Goal: Navigation & Orientation: Find specific page/section

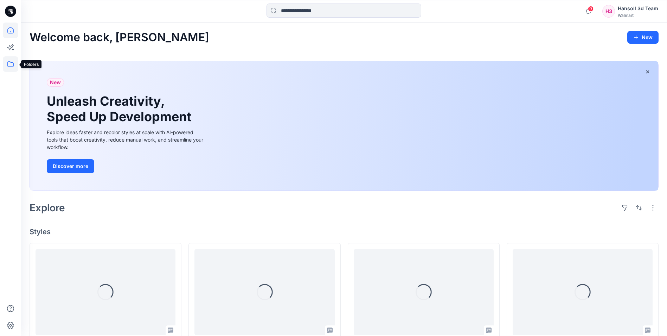
click at [15, 62] on icon at bounding box center [10, 63] width 15 height 15
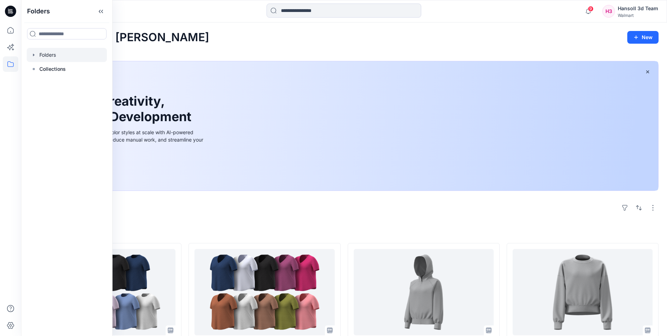
click at [39, 52] on div at bounding box center [67, 55] width 80 height 14
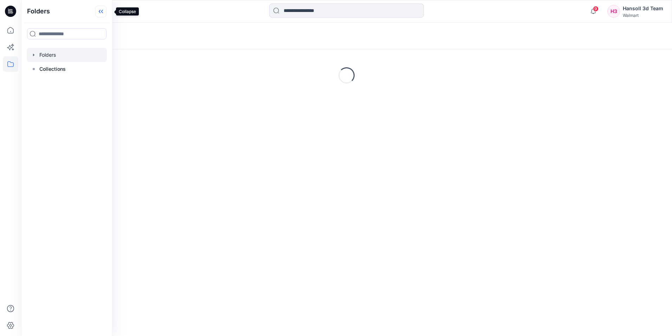
click at [106, 8] on icon at bounding box center [100, 12] width 11 height 12
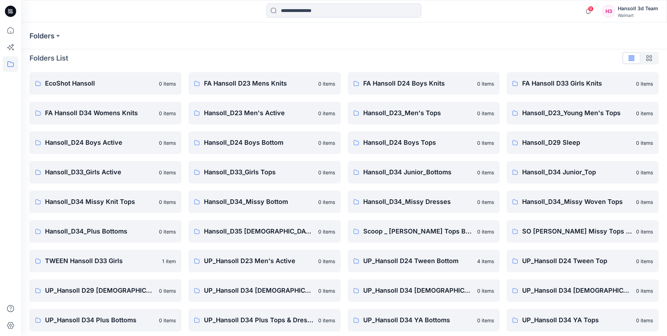
scroll to position [98, 0]
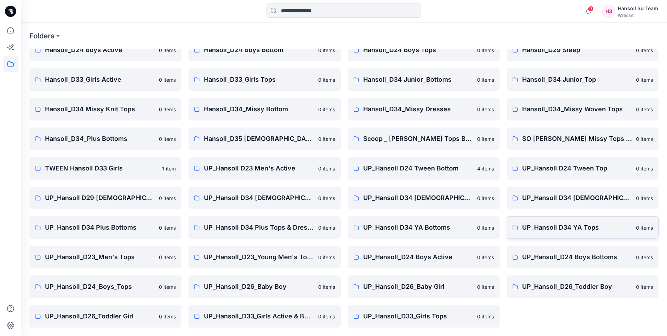
click at [552, 230] on p "UP_Hansoll D34 YA Tops" at bounding box center [577, 227] width 110 height 10
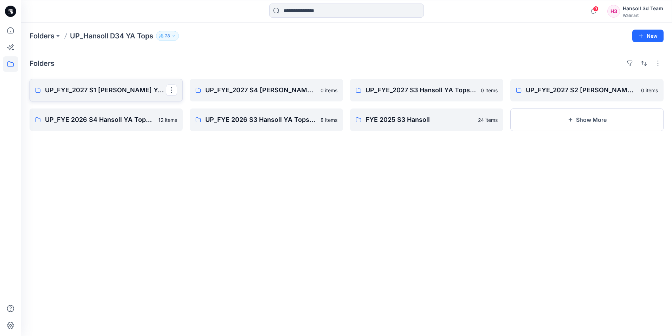
click at [117, 90] on p "UP_FYE_2027 S1 [PERSON_NAME] YA Tops and Dresses" at bounding box center [105, 90] width 121 height 10
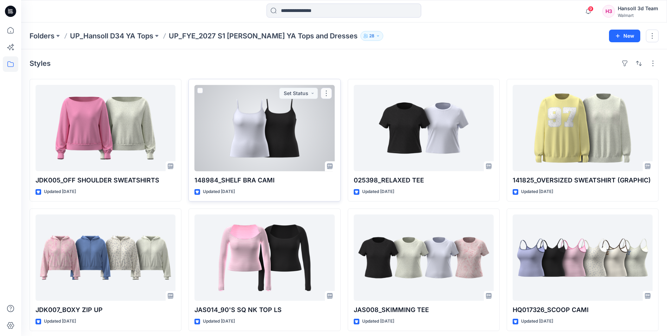
click at [273, 157] on div at bounding box center [265, 128] width 140 height 86
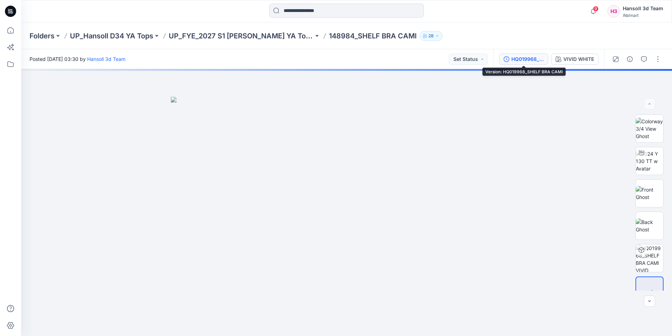
click at [524, 63] on button "HQ019968_SHELF BRA CAMI" at bounding box center [523, 58] width 49 height 11
